Goal: Register for event/course

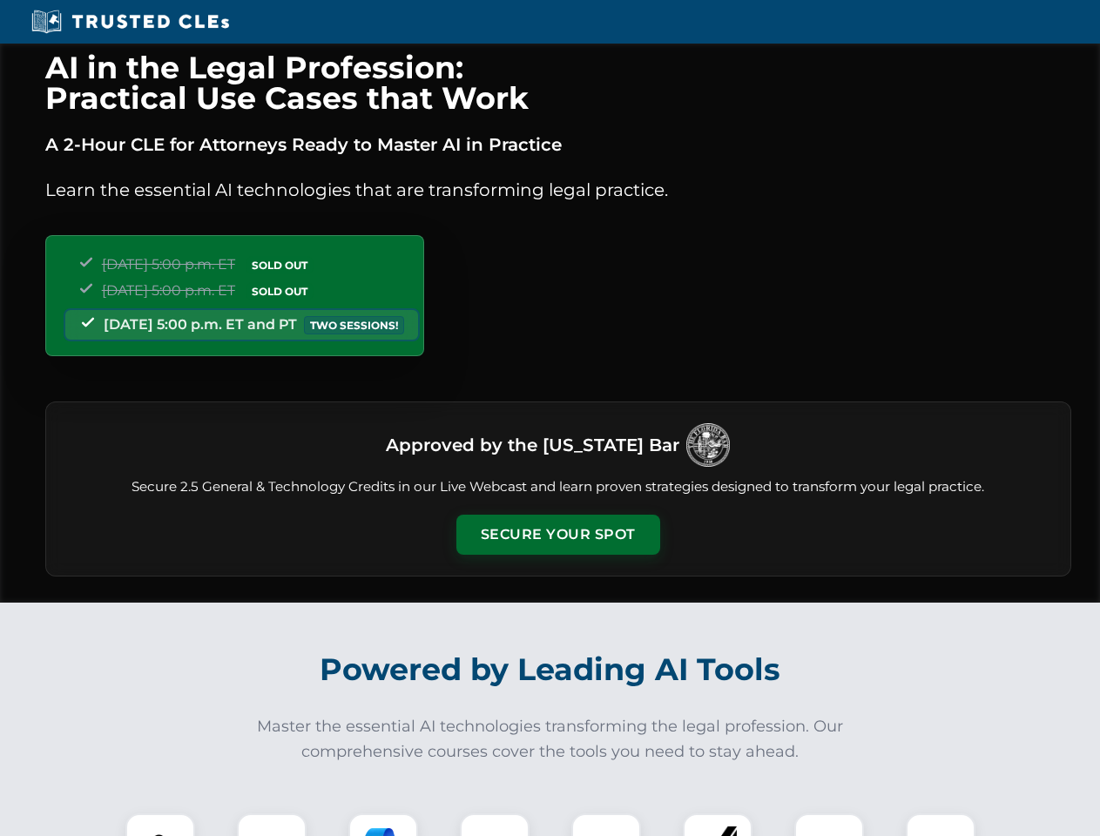
click at [558, 535] on button "Secure Your Spot" at bounding box center [559, 535] width 204 height 40
click at [160, 825] on img at bounding box center [160, 848] width 51 height 51
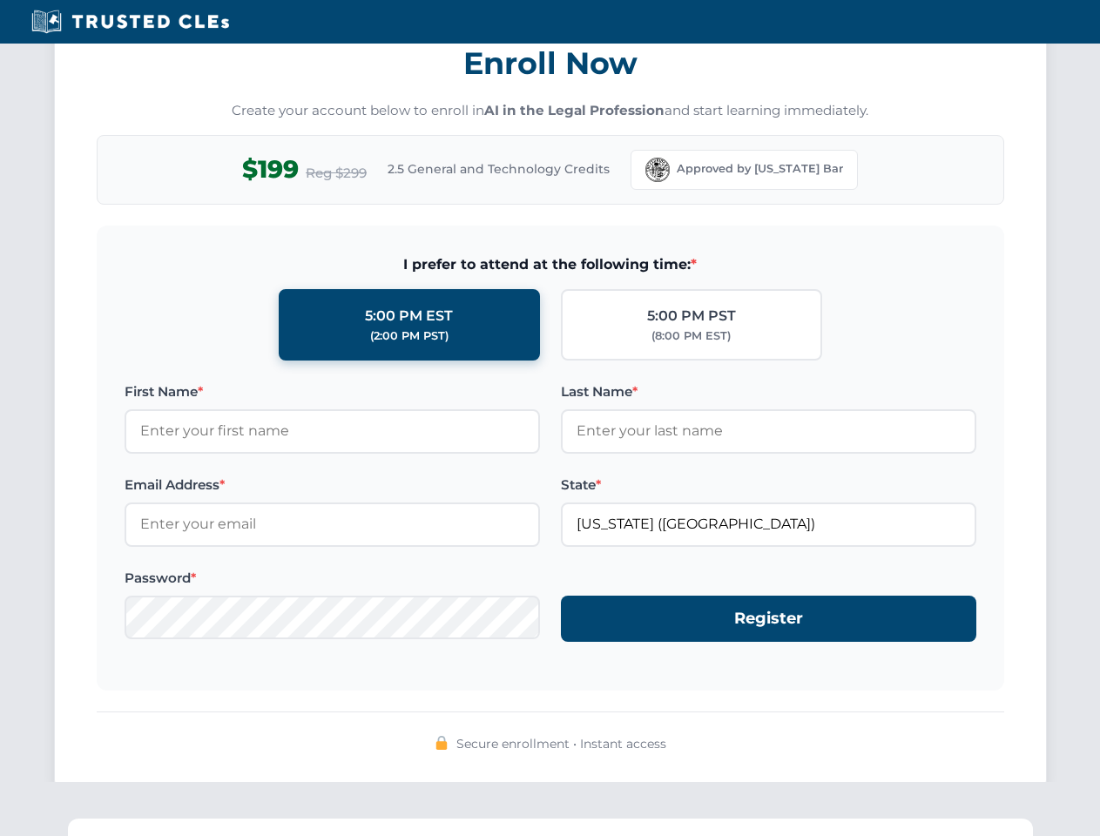
scroll to position [1710, 0]
